Goal: Task Accomplishment & Management: Complete application form

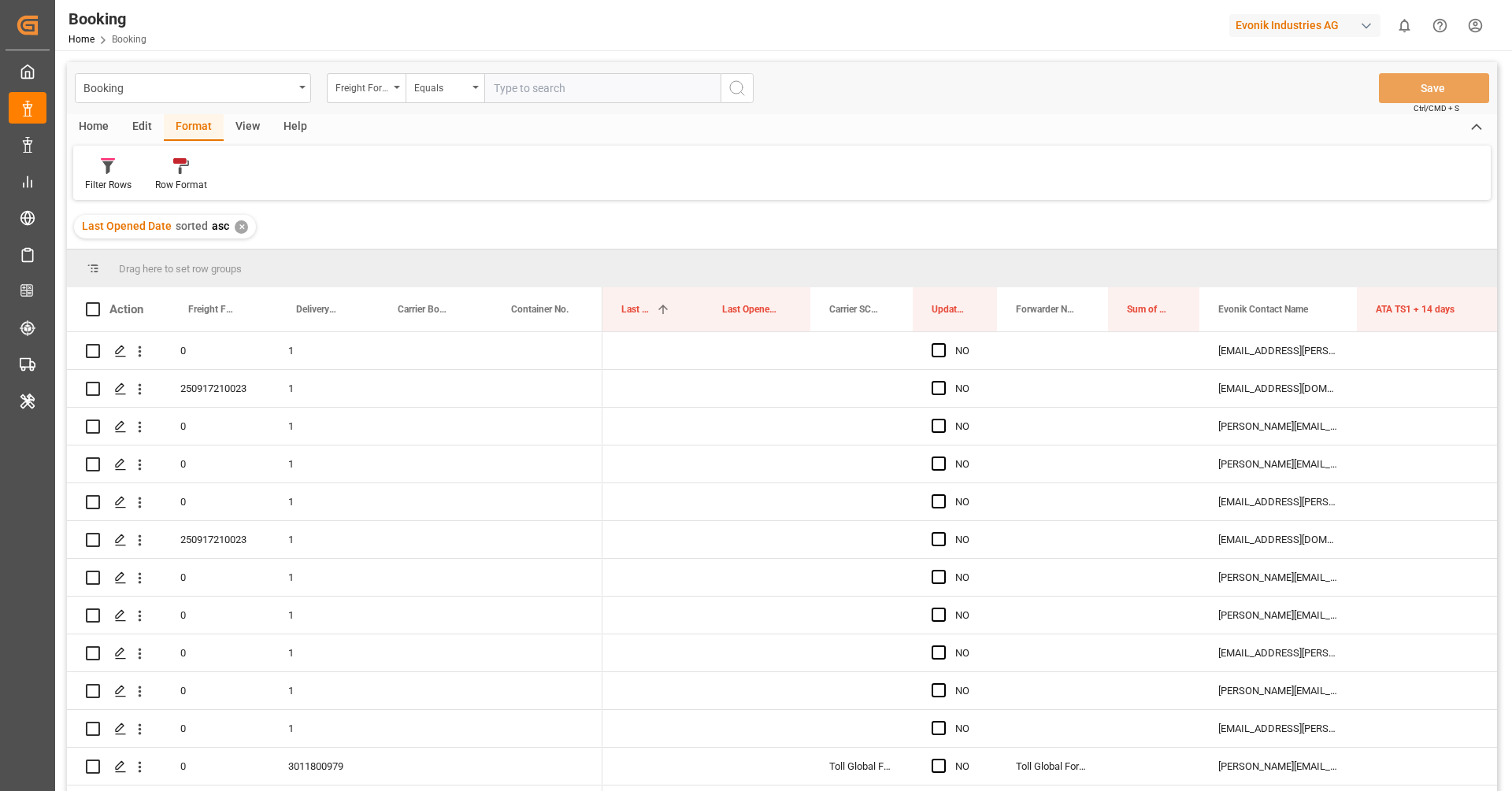
click at [117, 176] on div "Filter Rows" at bounding box center [108, 175] width 70 height 34
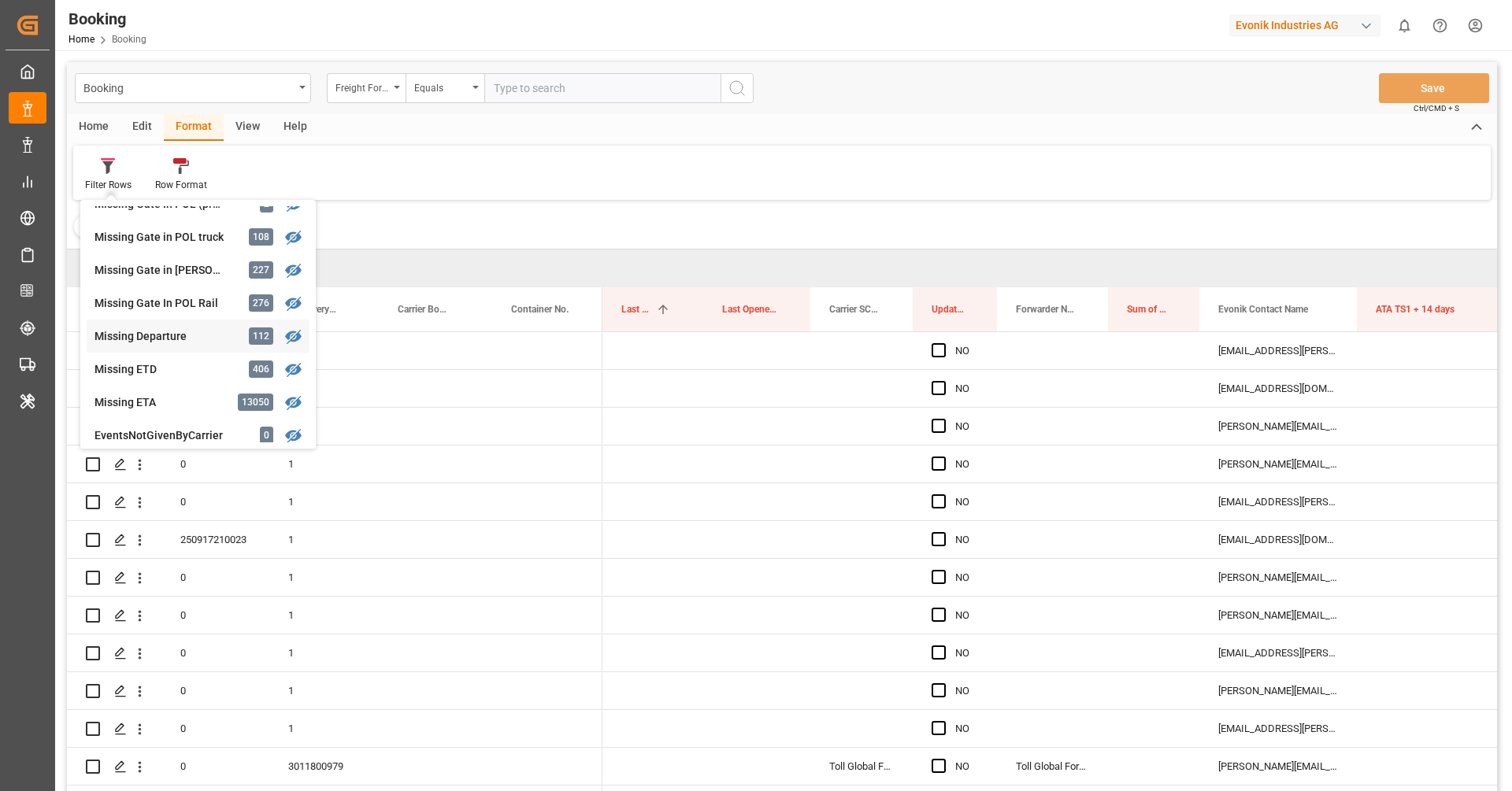
scroll to position [256, 0]
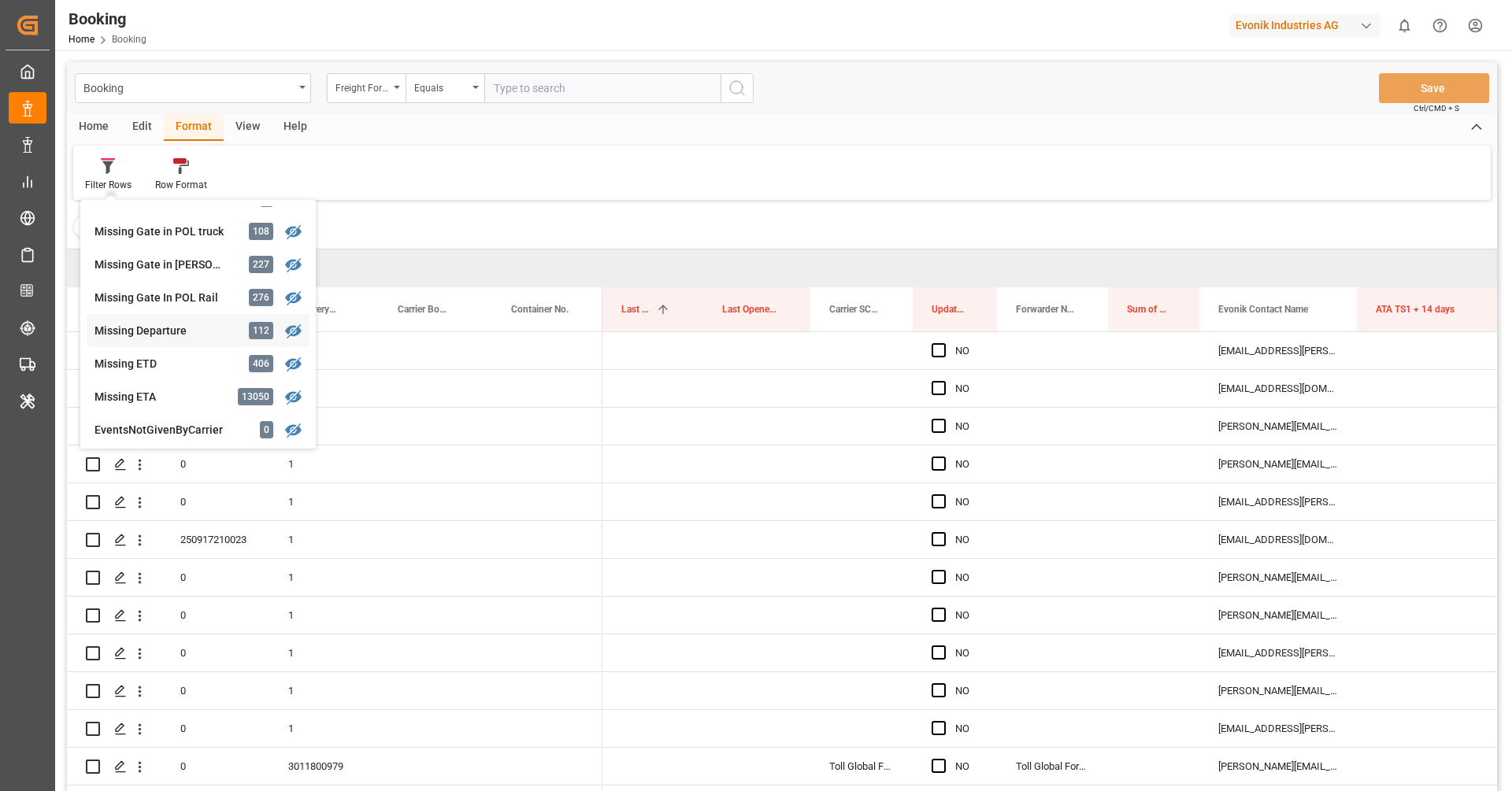
click at [152, 330] on div "Missing Departure" at bounding box center [163, 331] width 138 height 16
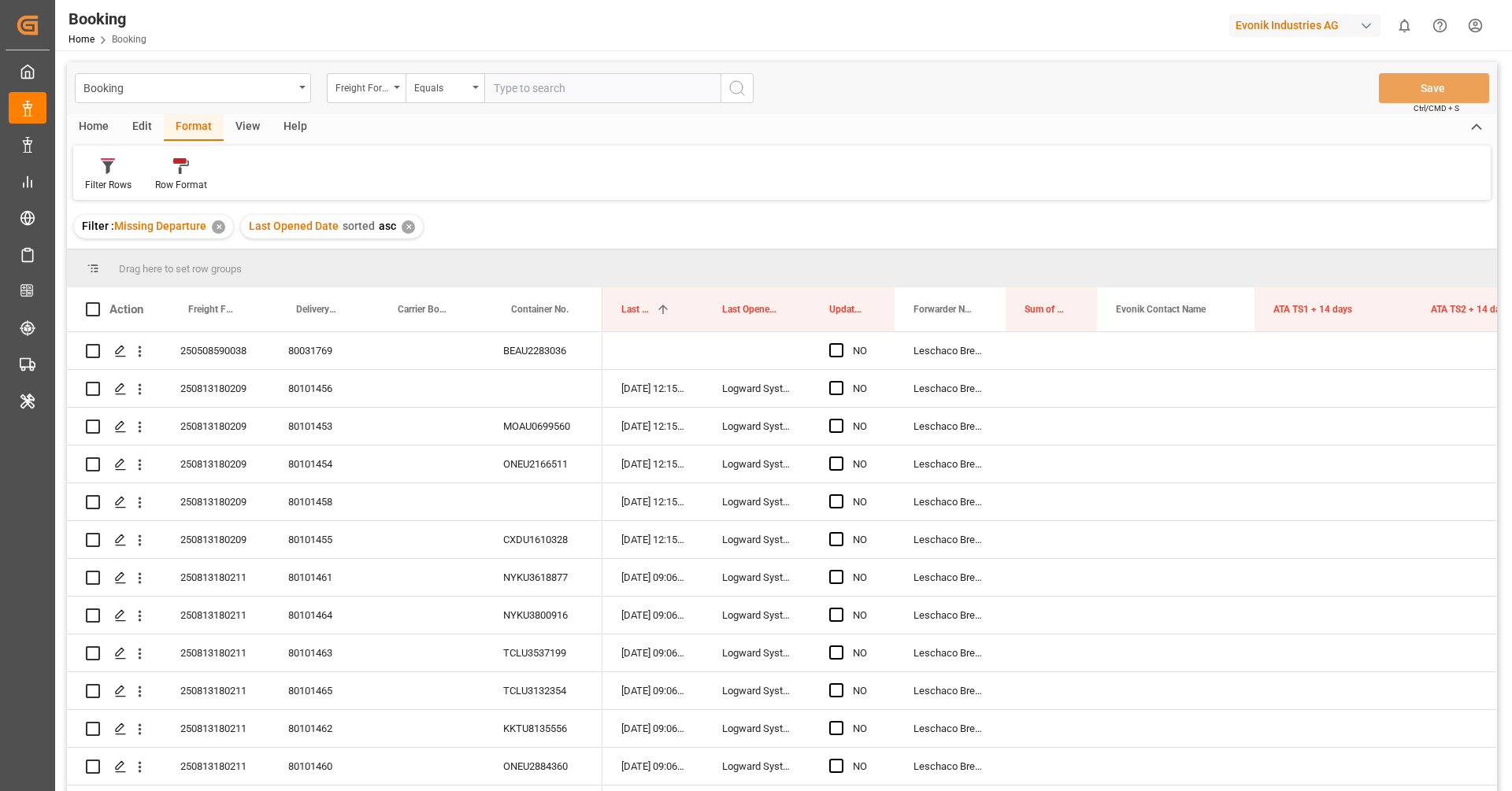
click at [251, 144] on div "Home Edit Format View Help Filter Rows Row Format" at bounding box center [782, 157] width 1430 height 86
click at [246, 132] on div "View" at bounding box center [247, 128] width 48 height 27
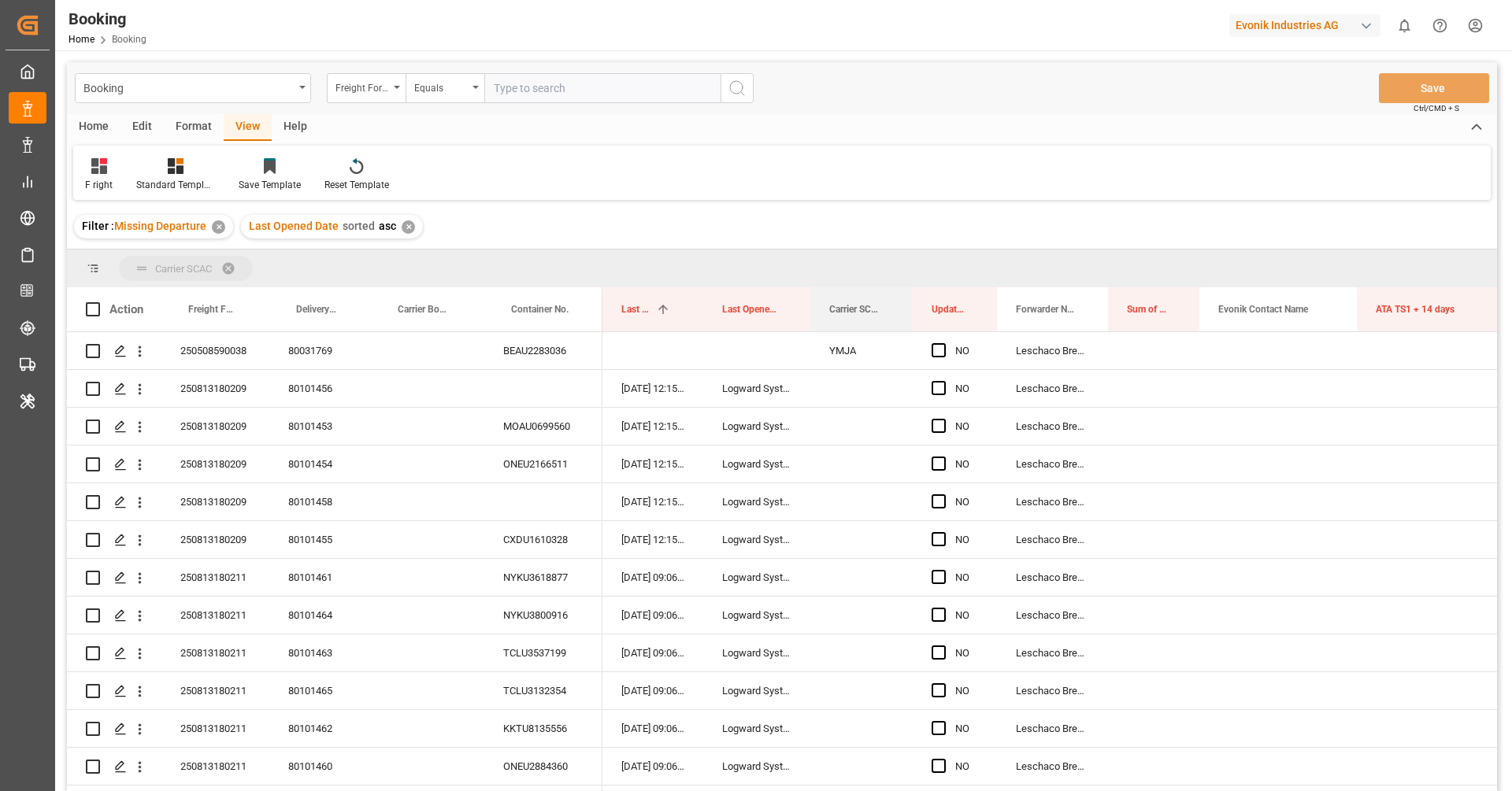
drag, startPoint x: 843, startPoint y: 312, endPoint x: 839, endPoint y: 272, distance: 40.2
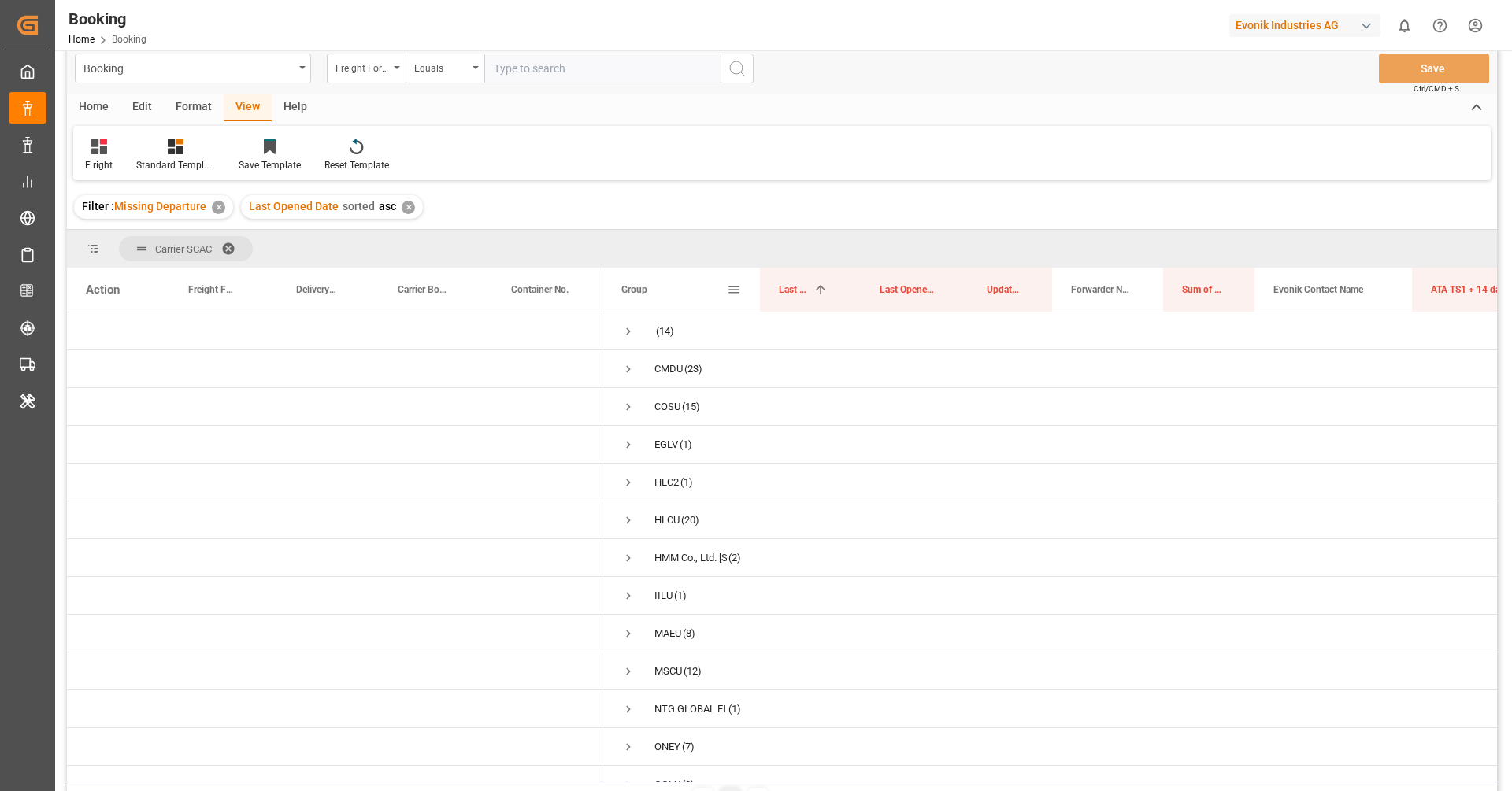
scroll to position [16, 0]
click at [701, 165] on div "F right Standard Templates Save Template Reset Template" at bounding box center [782, 156] width 1418 height 54
click at [631, 333] on span "Press SPACE to select this row." at bounding box center [629, 335] width 15 height 15
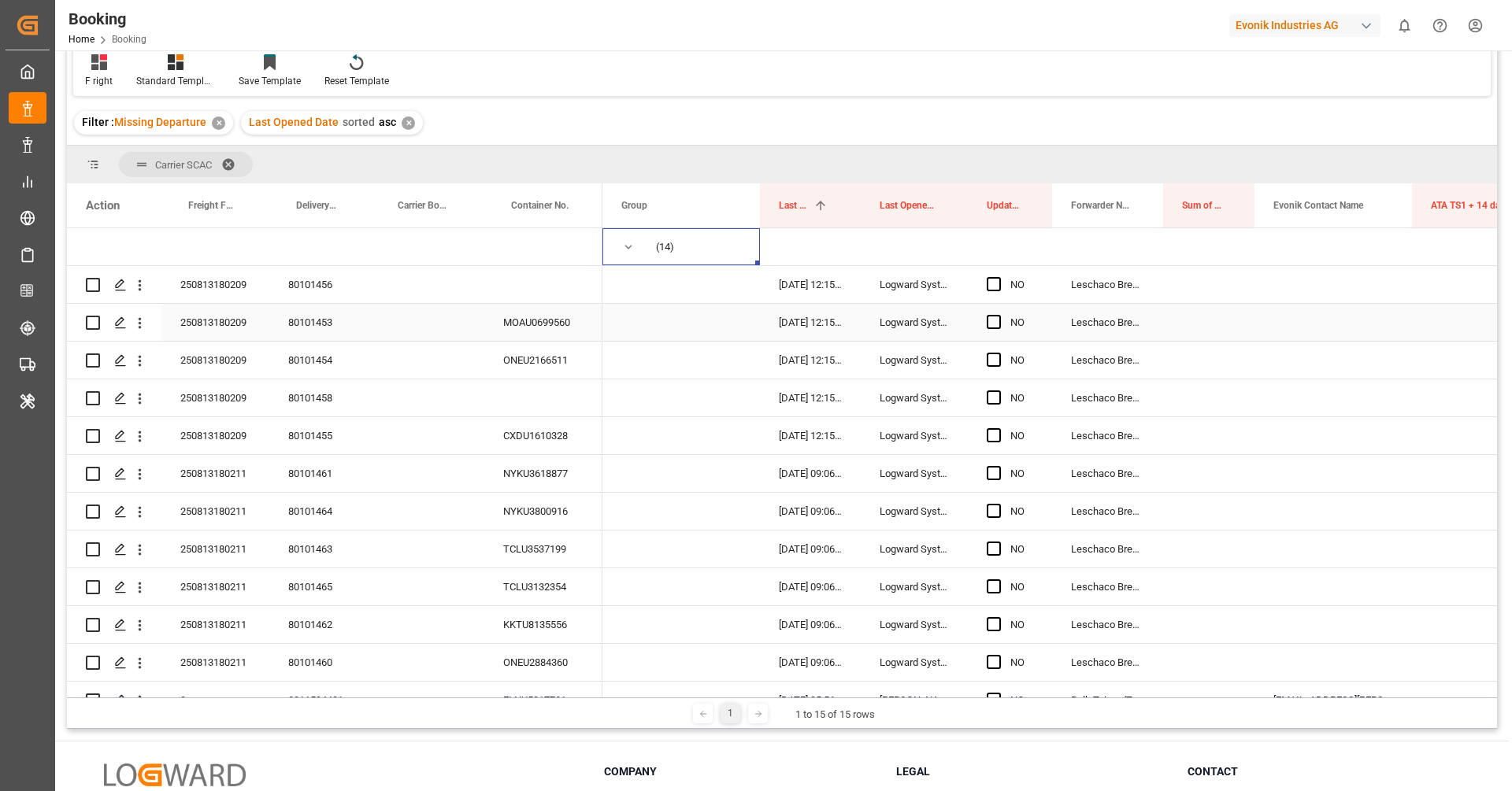
scroll to position [98, 0]
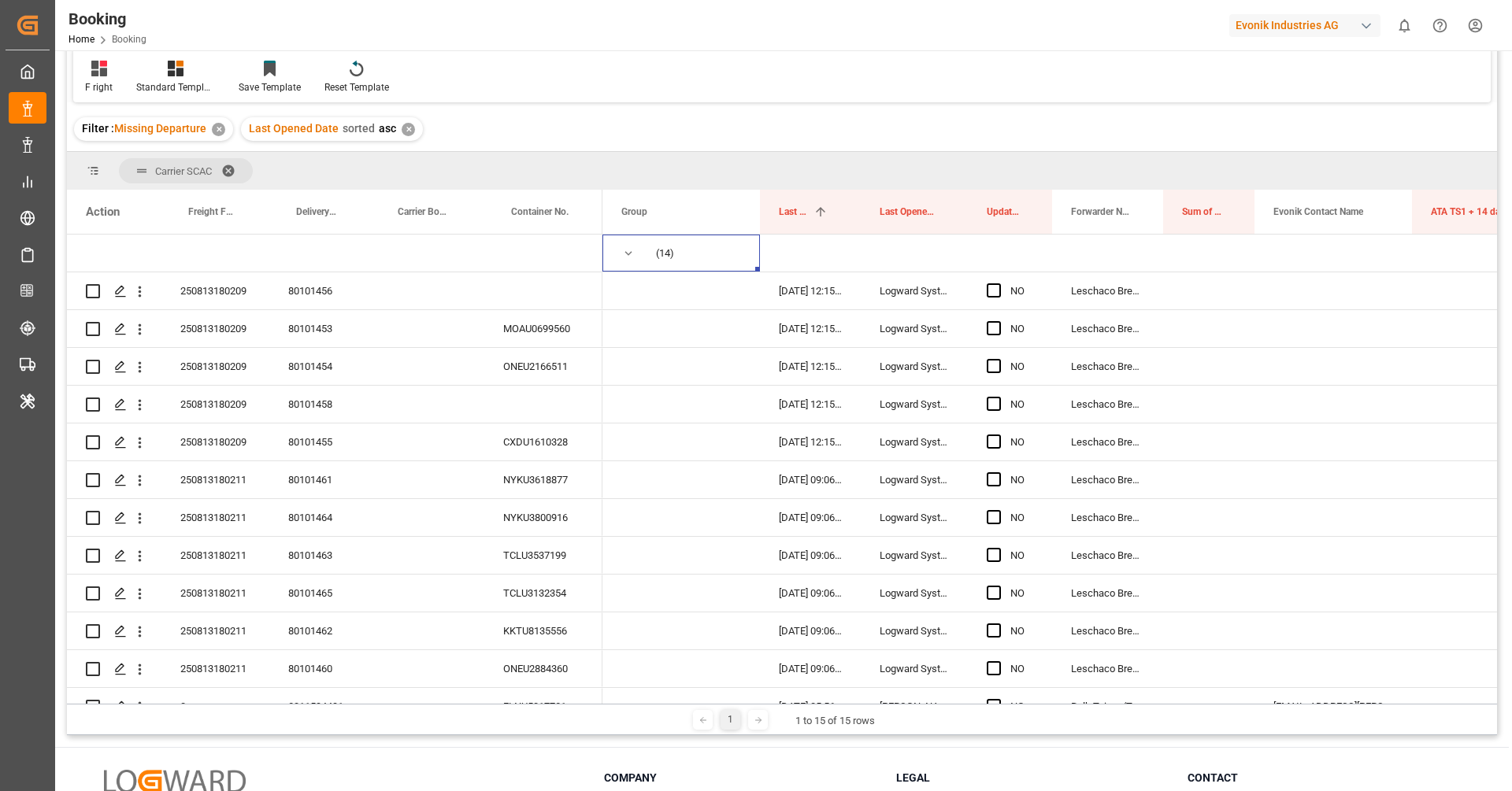
click at [837, 117] on div "Filter : Missing Departure ✕ Last Opened Date sorted asc ✕" at bounding box center [782, 129] width 1430 height 44
click at [193, 304] on div "250813180209" at bounding box center [215, 290] width 108 height 37
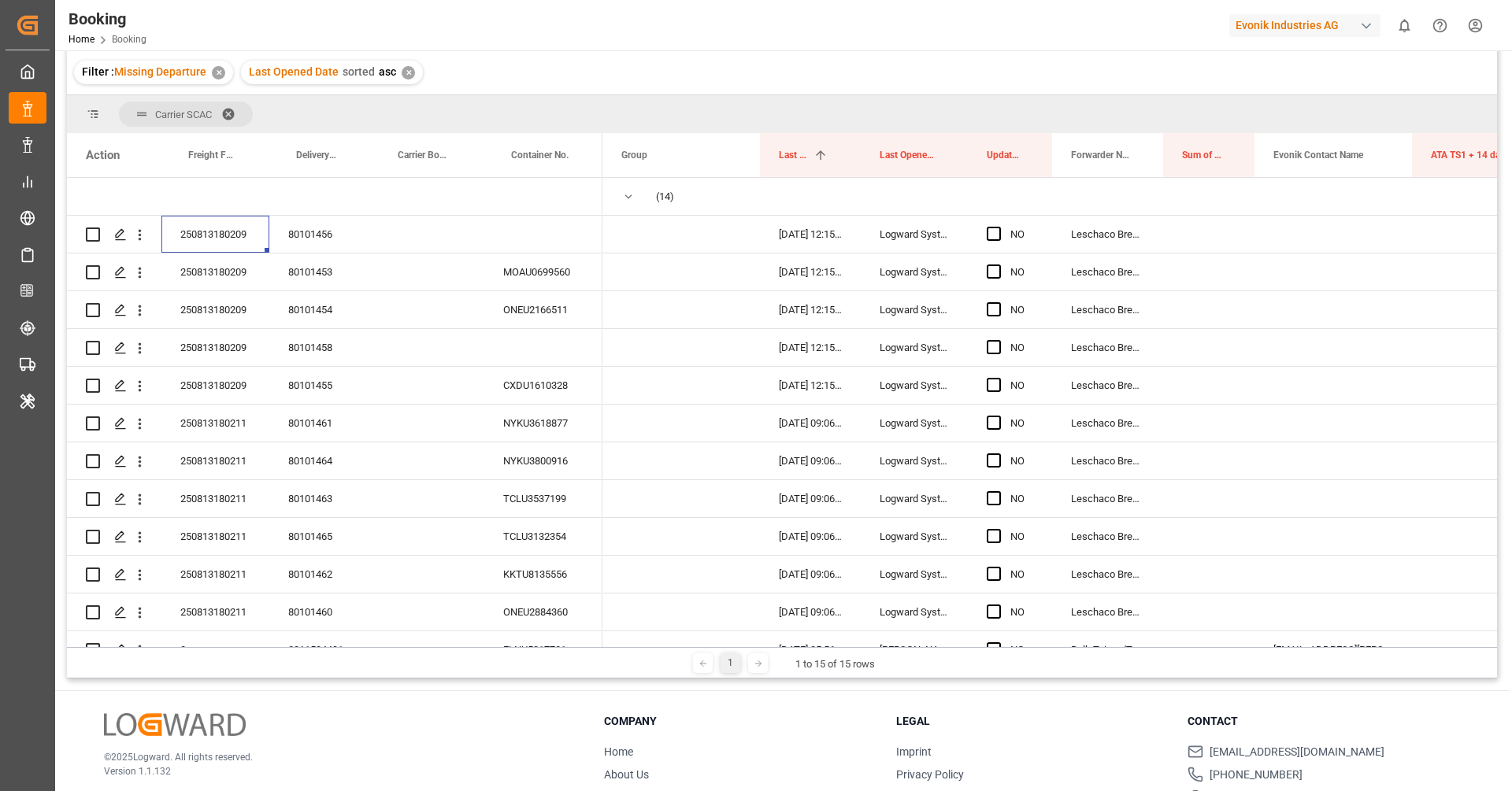
scroll to position [145, 0]
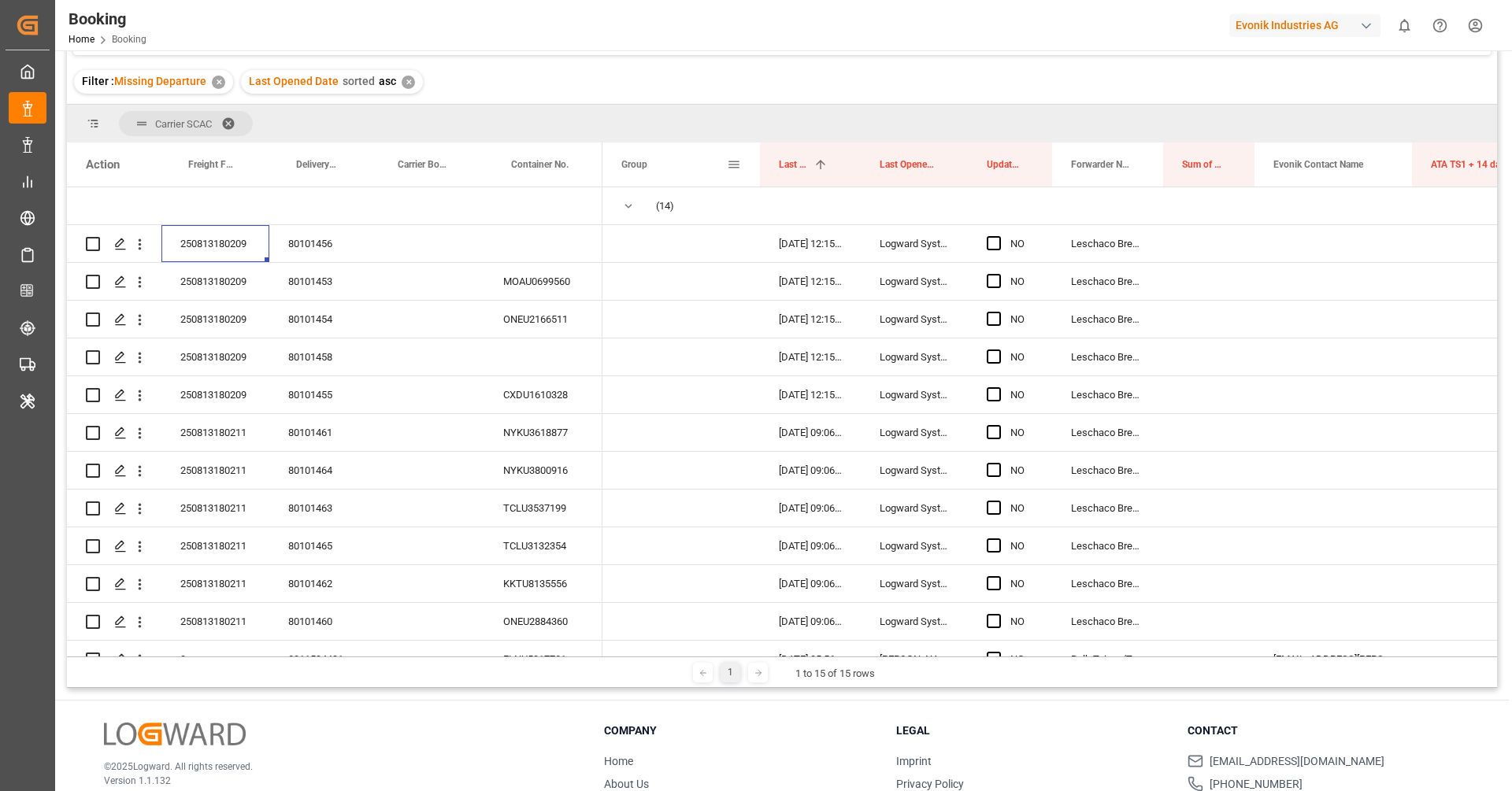
click at [685, 151] on div "Group" at bounding box center [674, 164] width 105 height 44
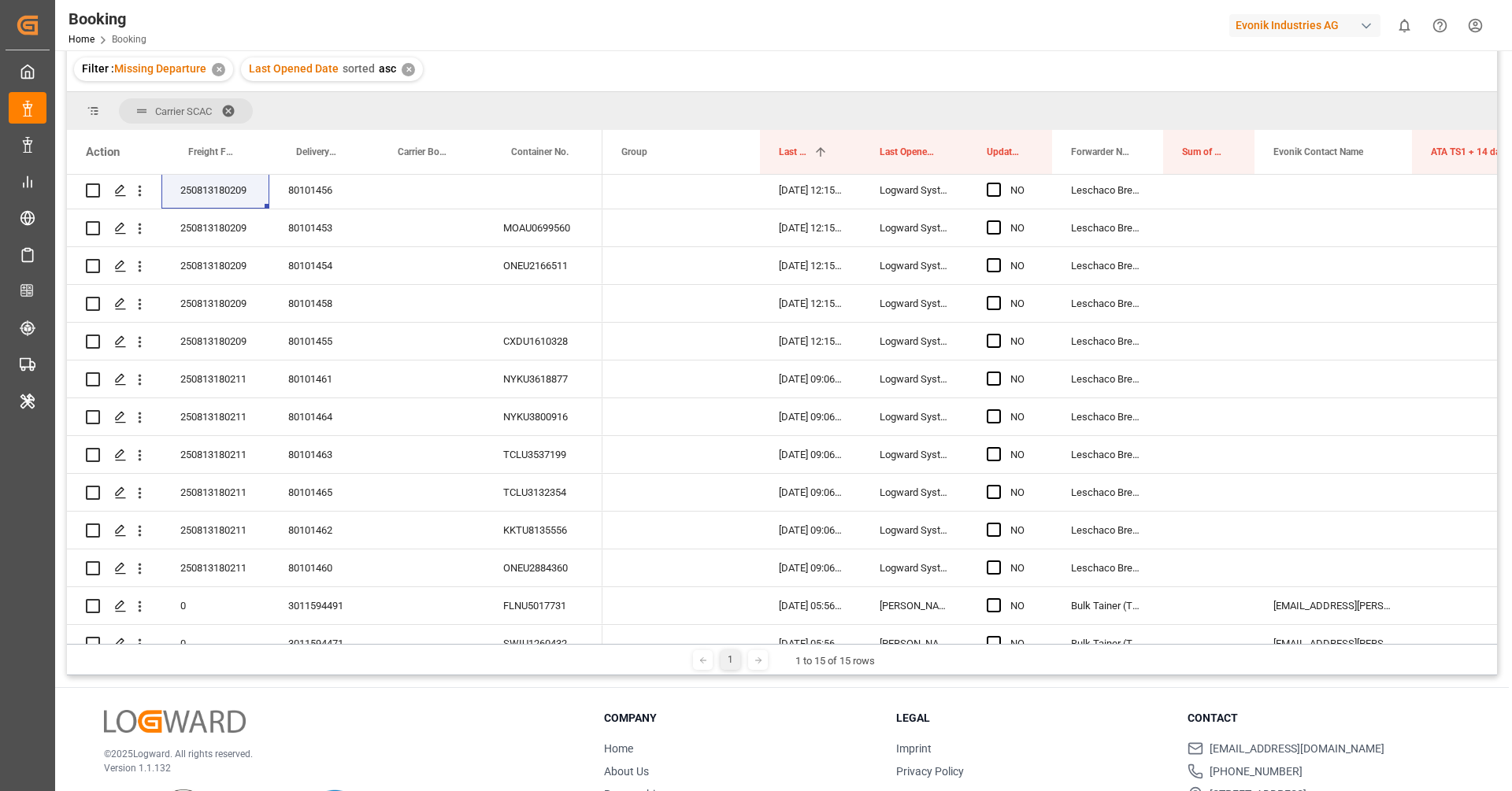
scroll to position [0, 0]
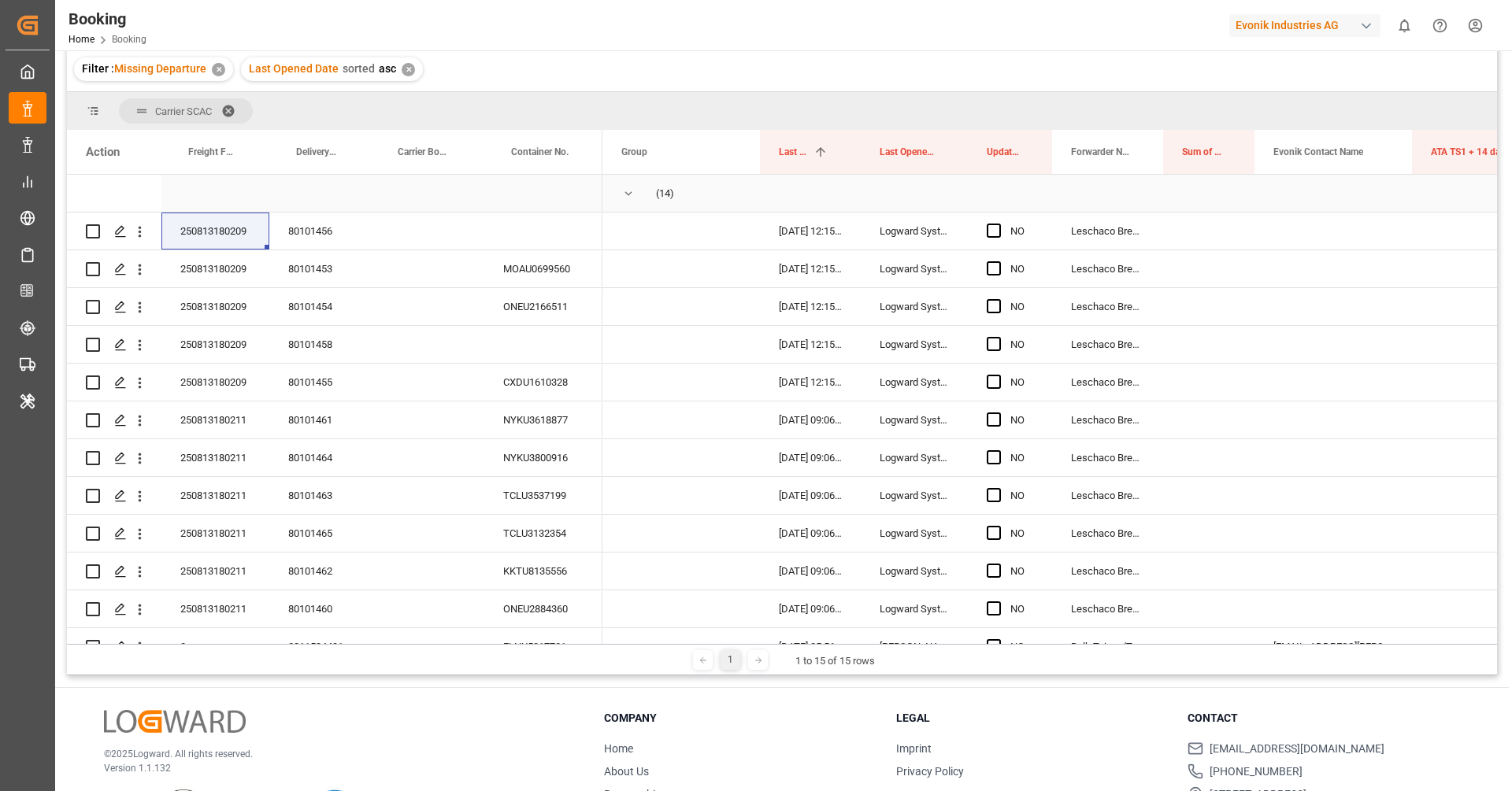
click at [629, 204] on span "Press SPACE to select this row." at bounding box center [629, 194] width 15 height 36
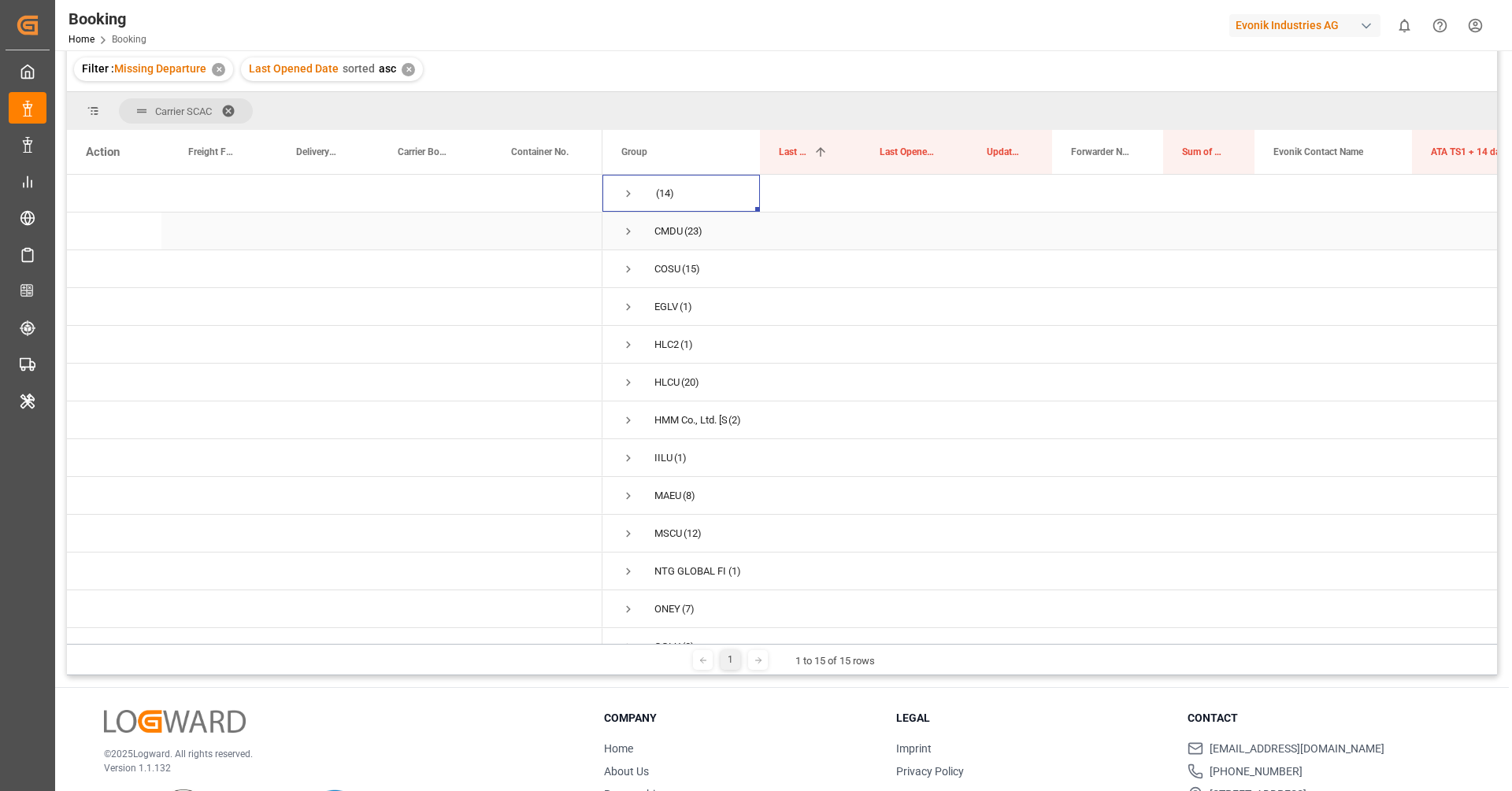
click at [630, 240] on span "Press SPACE to select this row." at bounding box center [629, 231] width 15 height 36
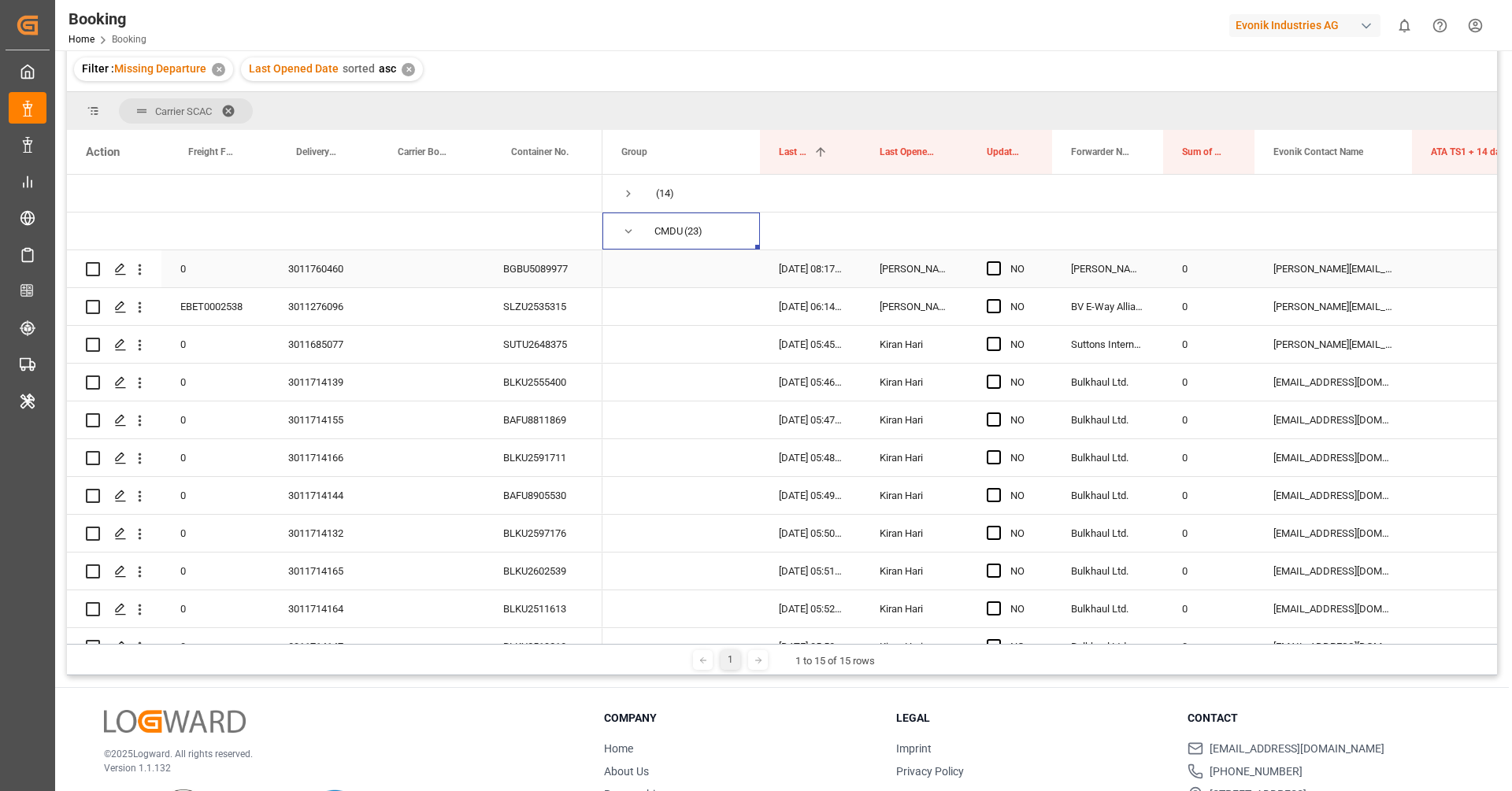
click at [516, 262] on div "BGBU5089977" at bounding box center [544, 269] width 118 height 37
click at [139, 276] on icon "open menu" at bounding box center [140, 269] width 16 height 16
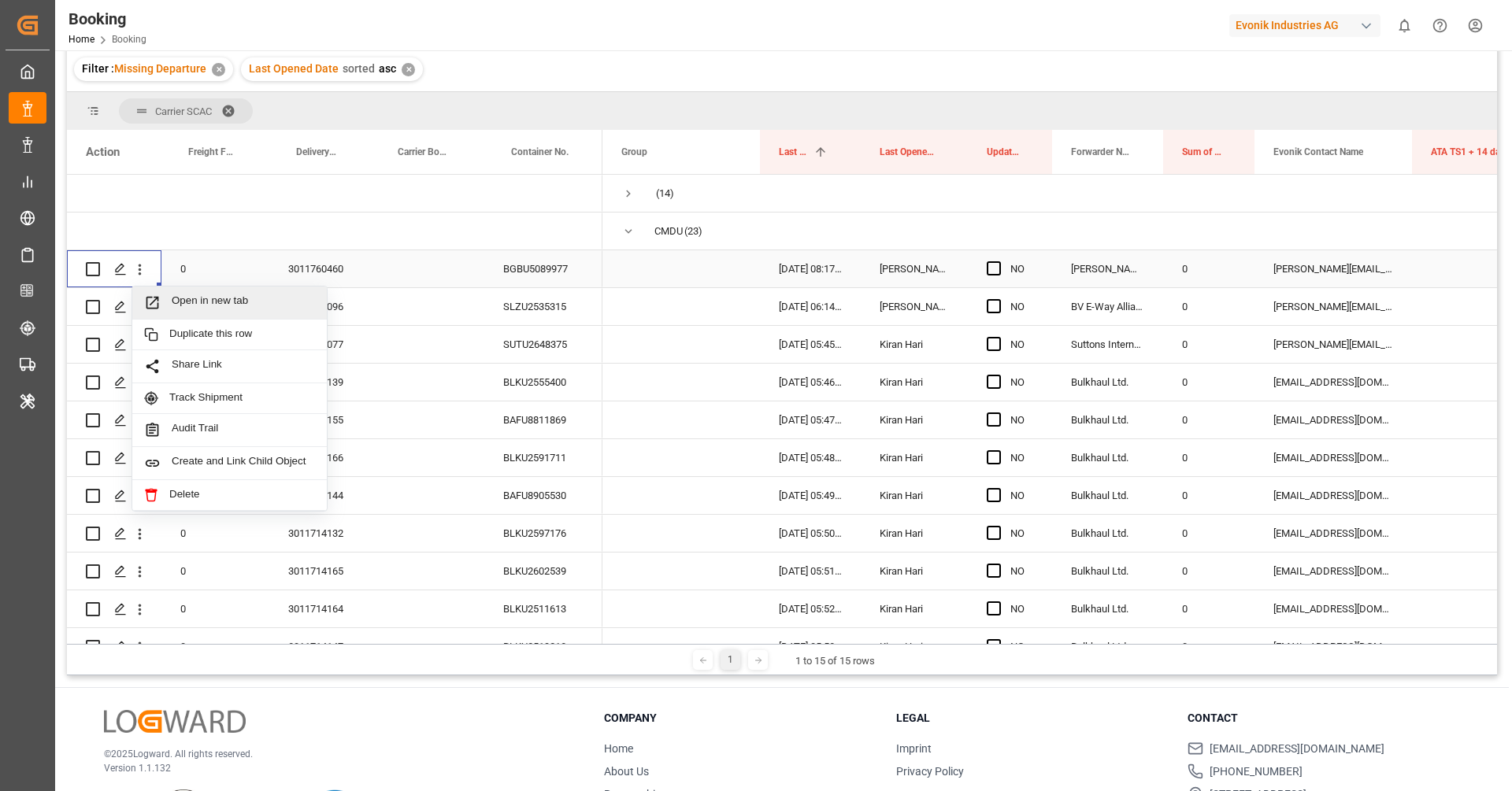
click at [182, 301] on span "Open in new tab" at bounding box center [243, 303] width 143 height 16
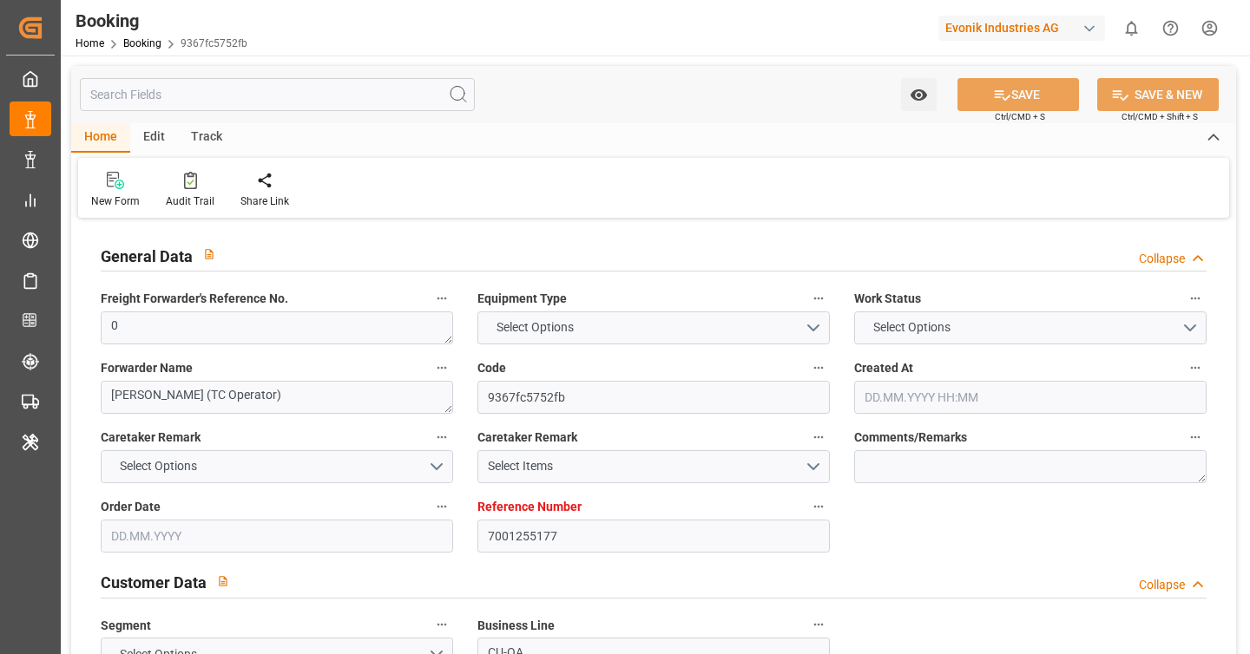
type input "7001255177"
type input "9410789"
type input "CMACGM"
type input "CMA CGM Group"
type input "NLRTM"
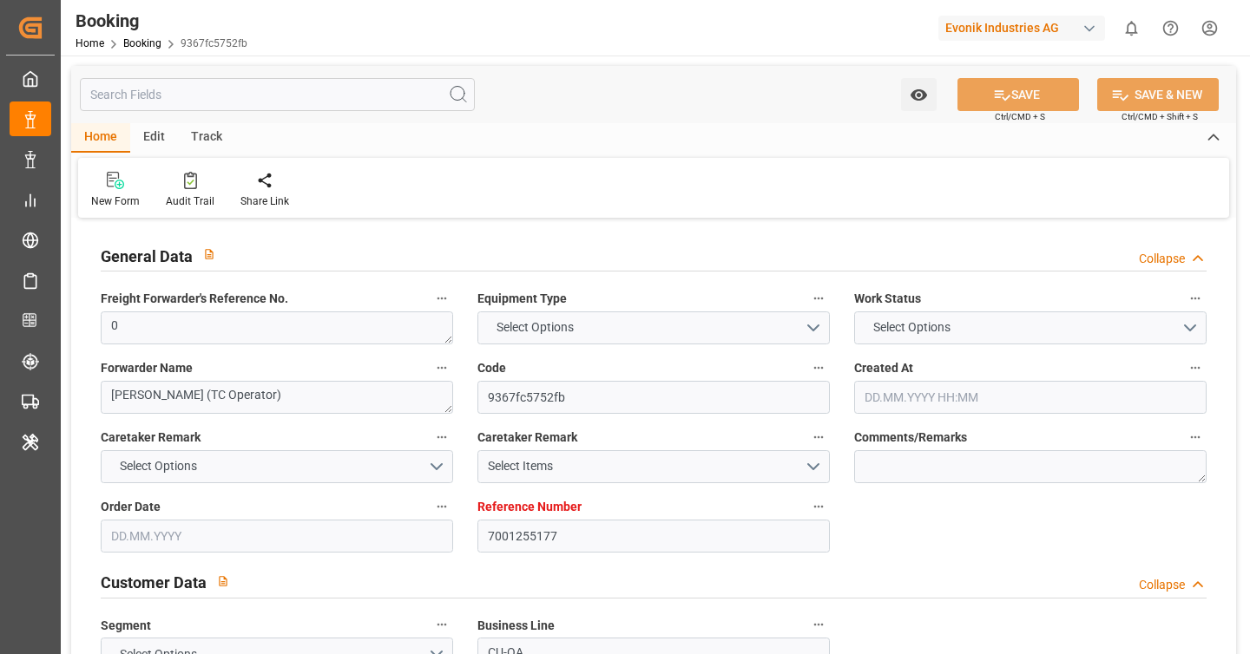
type input "INNSA"
type input "0"
type input "21.08.2025 14:52"
type input "21.08.2025"
type input "05.11.2025"
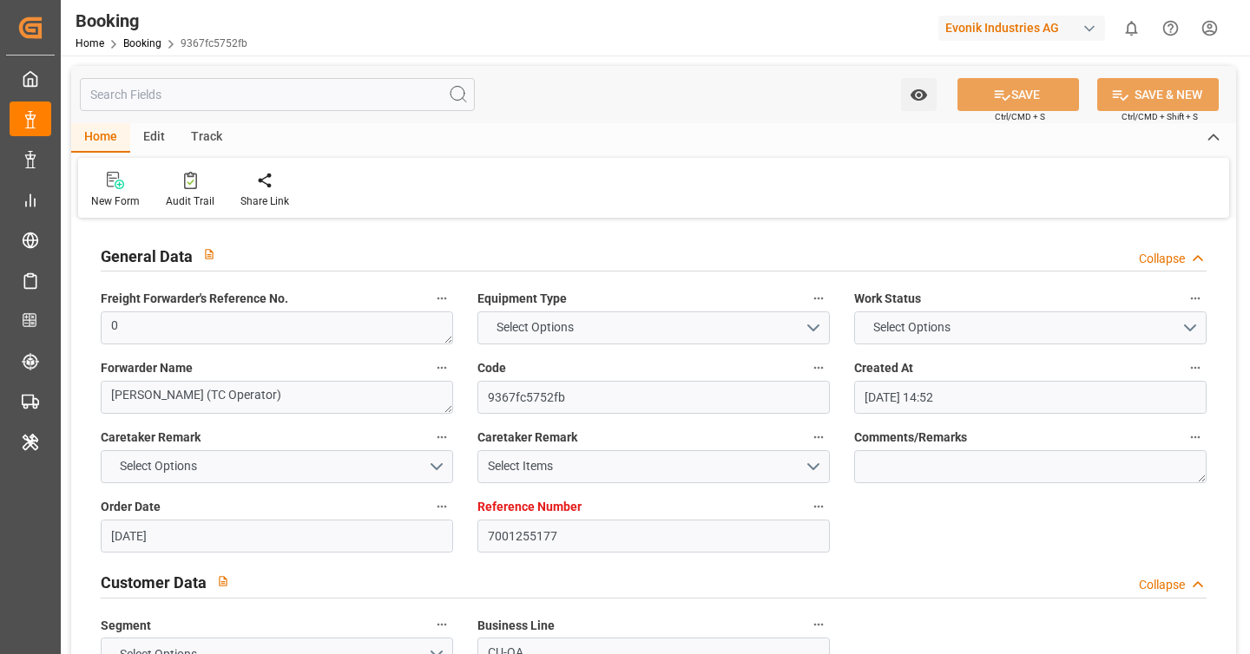
type input "12.09.2025"
type input "11.09.2025 00:00"
type input "15.09.2025 00:00"
type input "28.09.2025 00:00"
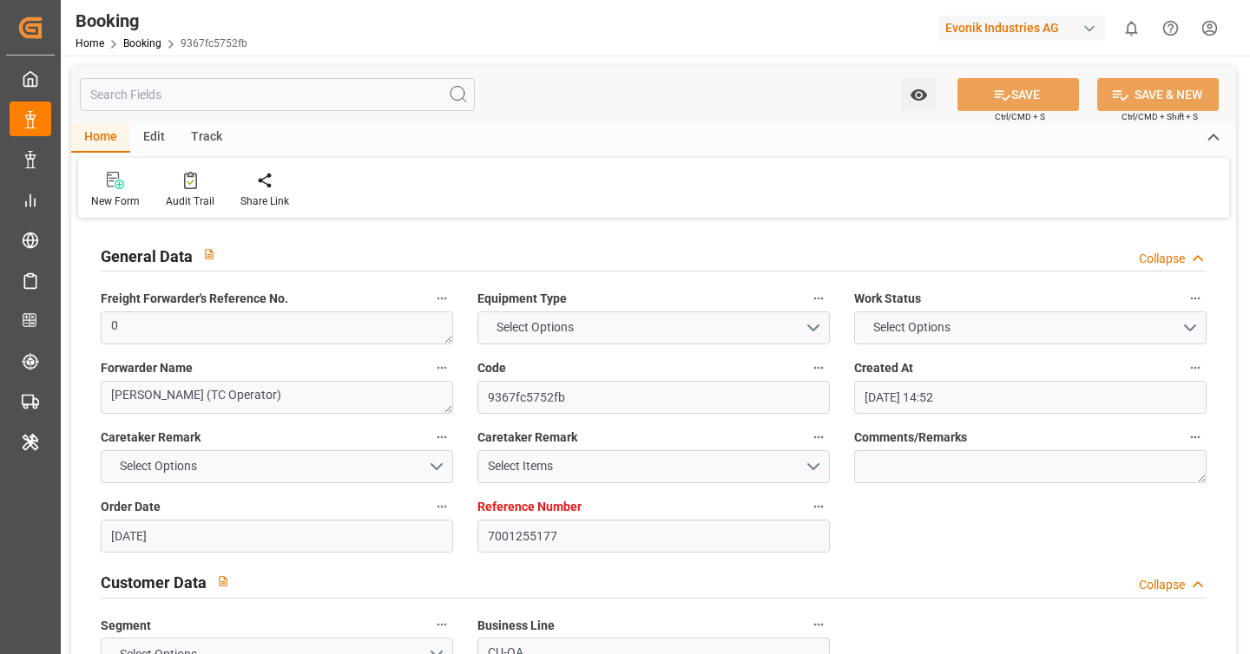
type input "29.09.2025 00:00"
type input "22.09.2025 00:00"
type input "18.11.2025 00:00"
type input "05.11.2025 00:00"
type input "21.08.2025"
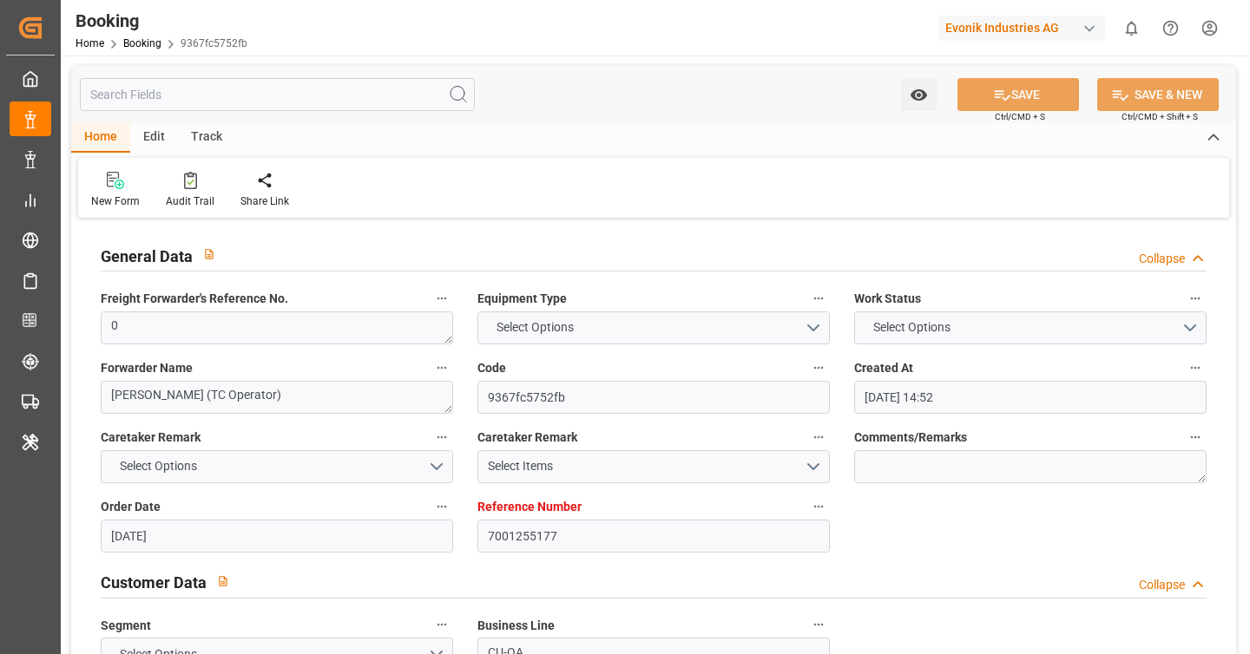
type input "23.09.2025 08:17"
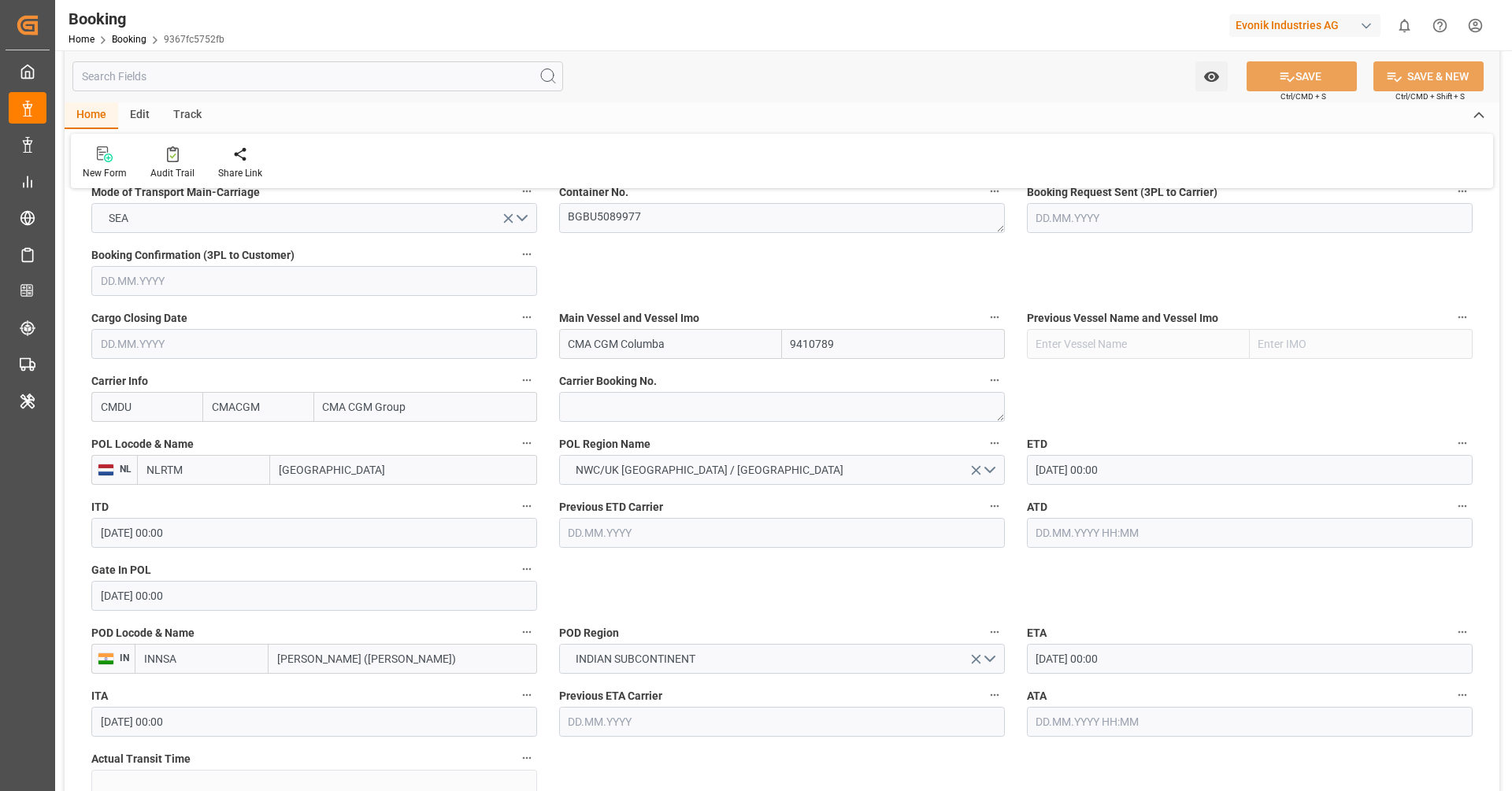
scroll to position [1037, 0]
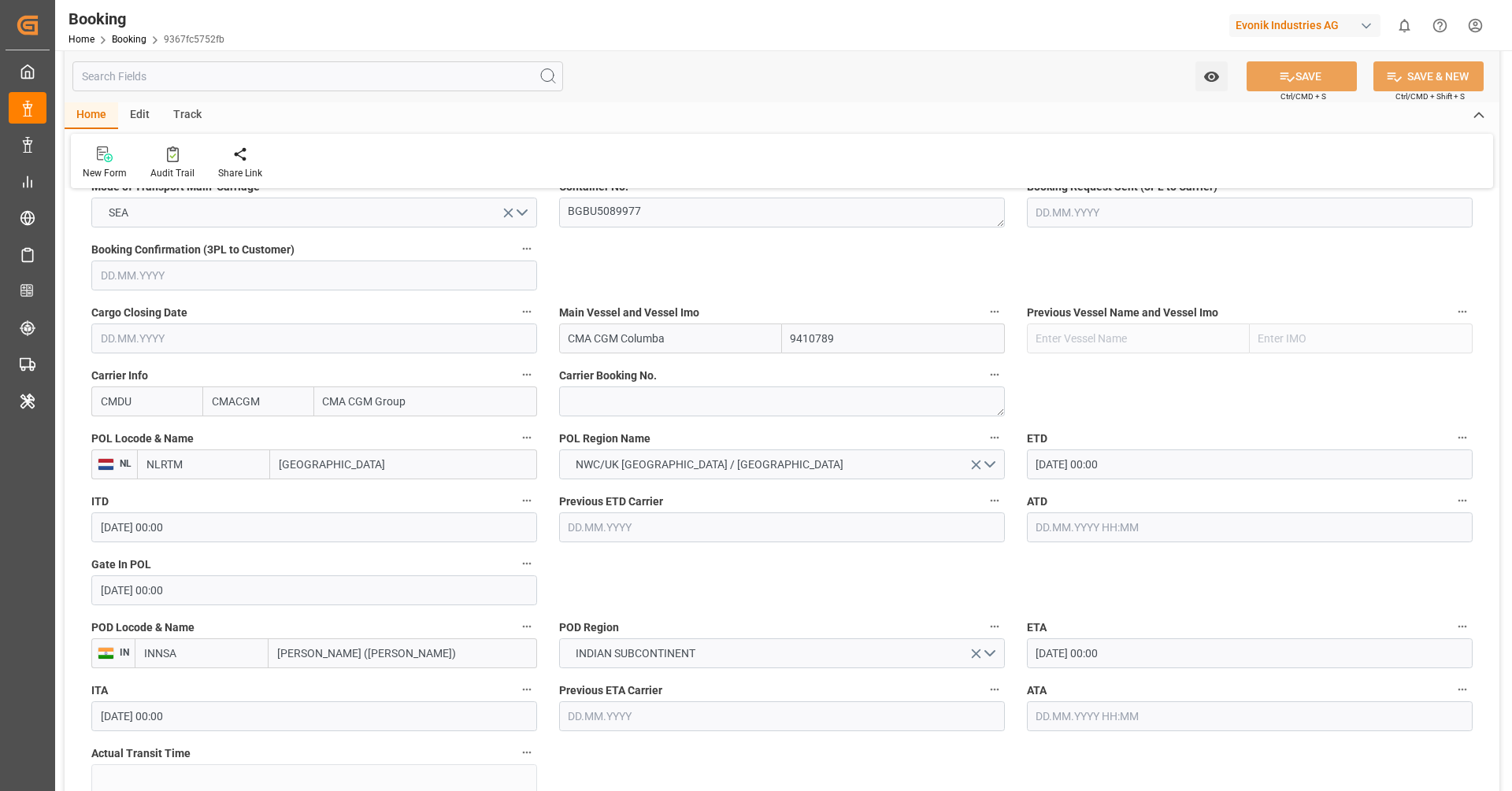
click at [1112, 532] on input "text" at bounding box center [1250, 527] width 446 height 30
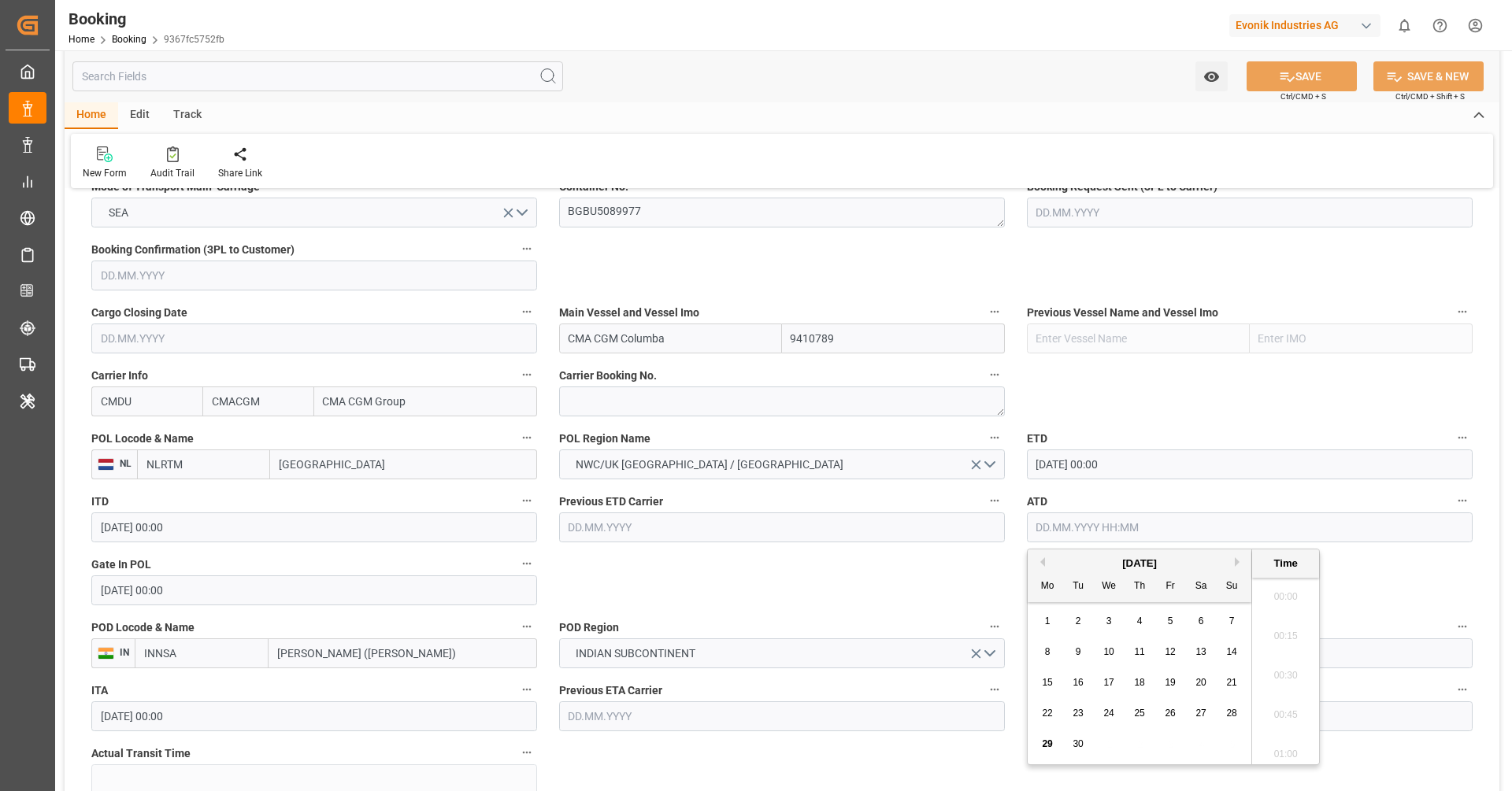
scroll to position [1539, 0]
click at [1134, 592] on div "28" at bounding box center [1232, 714] width 20 height 19
type input "28.09.2025 00:00"
